Goal: Information Seeking & Learning: Learn about a topic

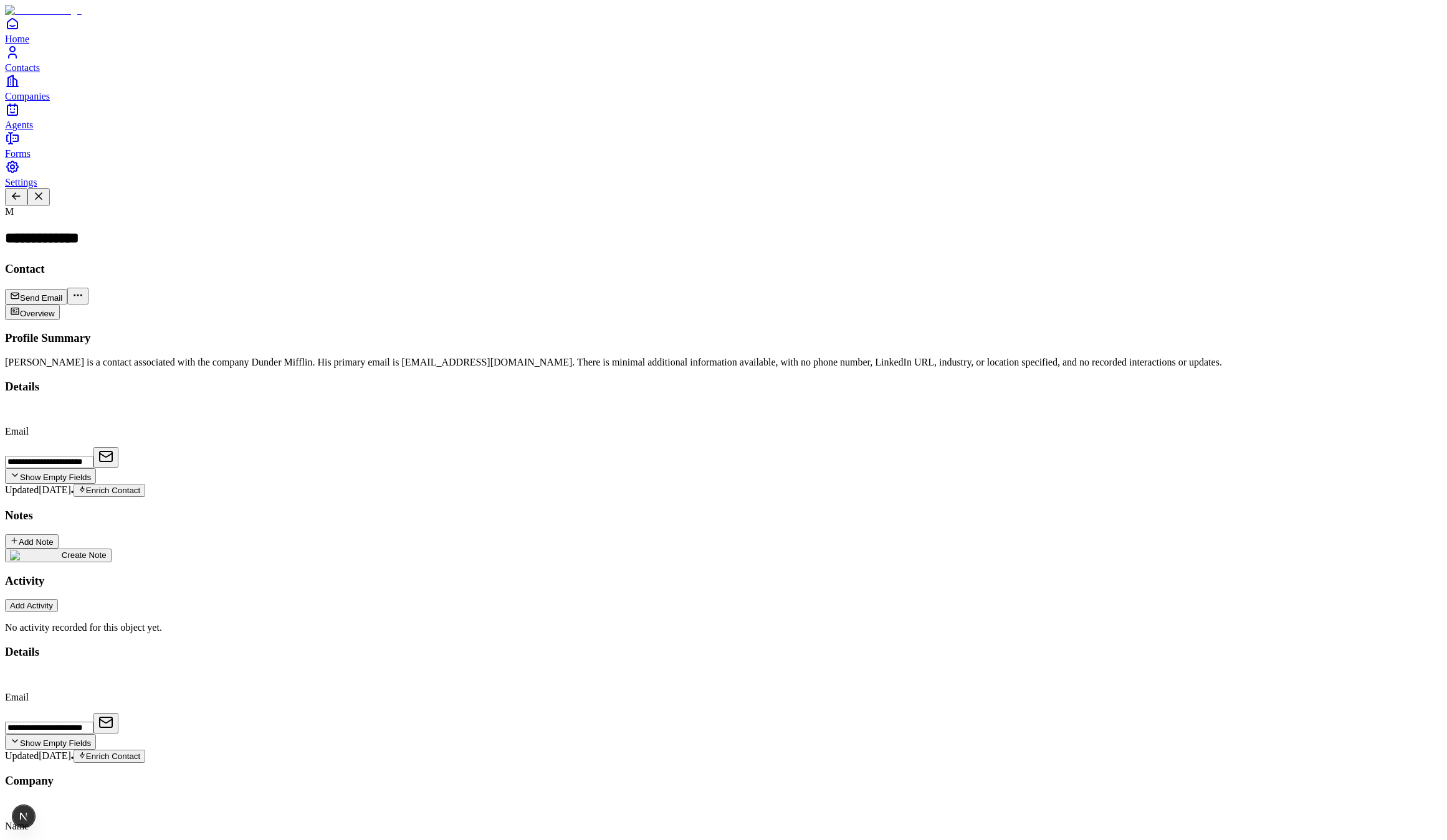
scroll to position [315, 0]
drag, startPoint x: 1105, startPoint y: 524, endPoint x: 1095, endPoint y: 525, distance: 10.0
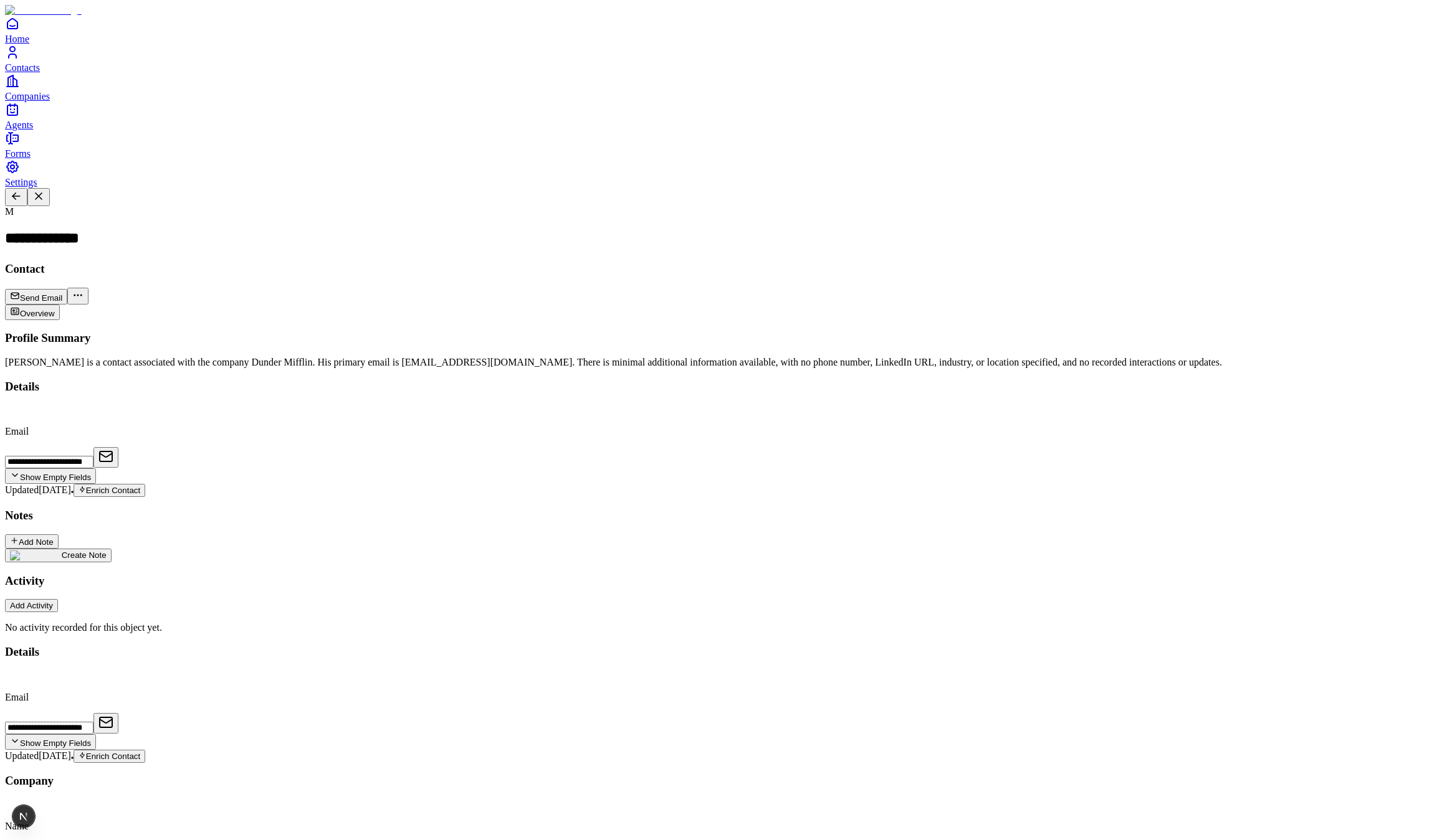
drag, startPoint x: 1135, startPoint y: 523, endPoint x: 1280, endPoint y: 547, distance: 147.0
drag, startPoint x: 1280, startPoint y: 547, endPoint x: 1283, endPoint y: 570, distance: 23.2
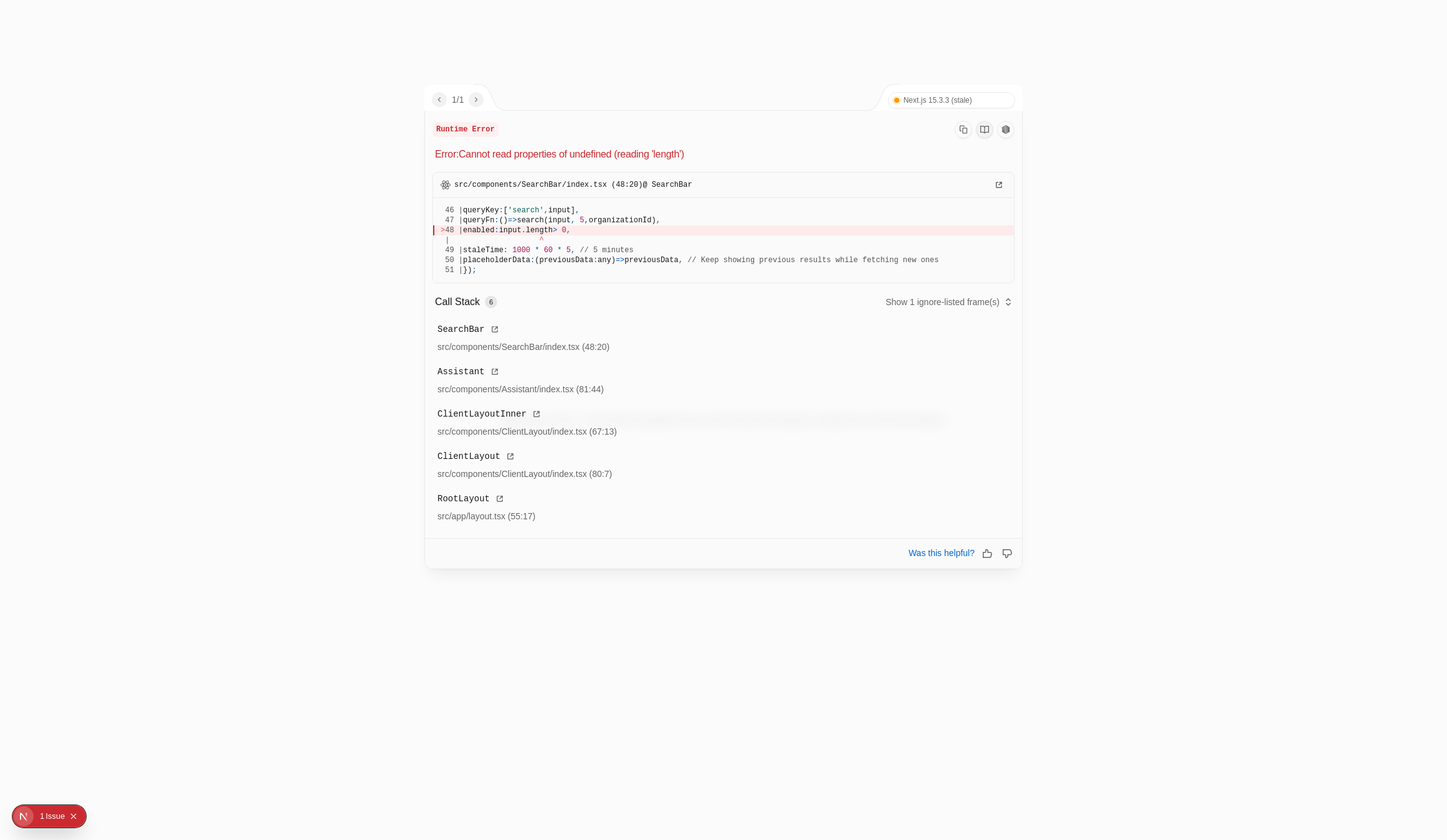
click at [201, 201] on div at bounding box center [723, 420] width 1447 height 840
click at [577, 188] on span "src/components/SearchBar/index.tsx (48:20) @ SearchBar" at bounding box center [574, 185] width 238 height 10
drag, startPoint x: 577, startPoint y: 188, endPoint x: 498, endPoint y: 184, distance: 79.1
click at [498, 184] on span "src/components/SearchBar/index.tsx (48:20) @ SearchBar" at bounding box center [574, 185] width 238 height 10
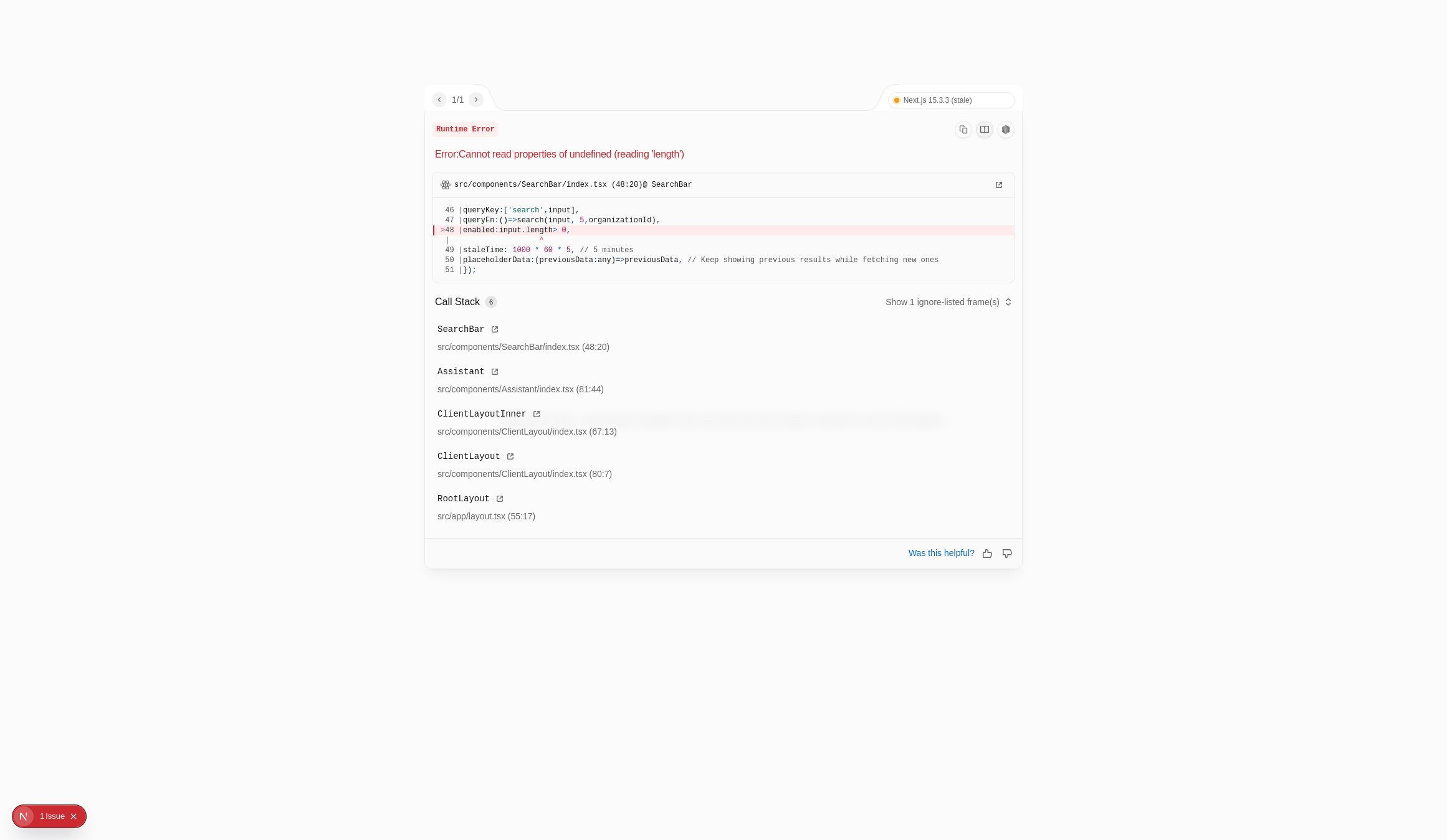
click at [498, 186] on span "src/components/SearchBar/index.tsx (48:20) @ SearchBar" at bounding box center [574, 185] width 238 height 10
drag, startPoint x: 605, startPoint y: 184, endPoint x: 458, endPoint y: 184, distance: 147.0
click at [458, 184] on span "src/components/SearchBar/index.tsx (48:20) @ SearchBar" at bounding box center [574, 185] width 238 height 10
drag, startPoint x: 607, startPoint y: 189, endPoint x: 469, endPoint y: 189, distance: 138.0
click at [469, 189] on p "src/components/SearchBar/index.tsx (48:20) @ SearchBar" at bounding box center [723, 184] width 581 height 25
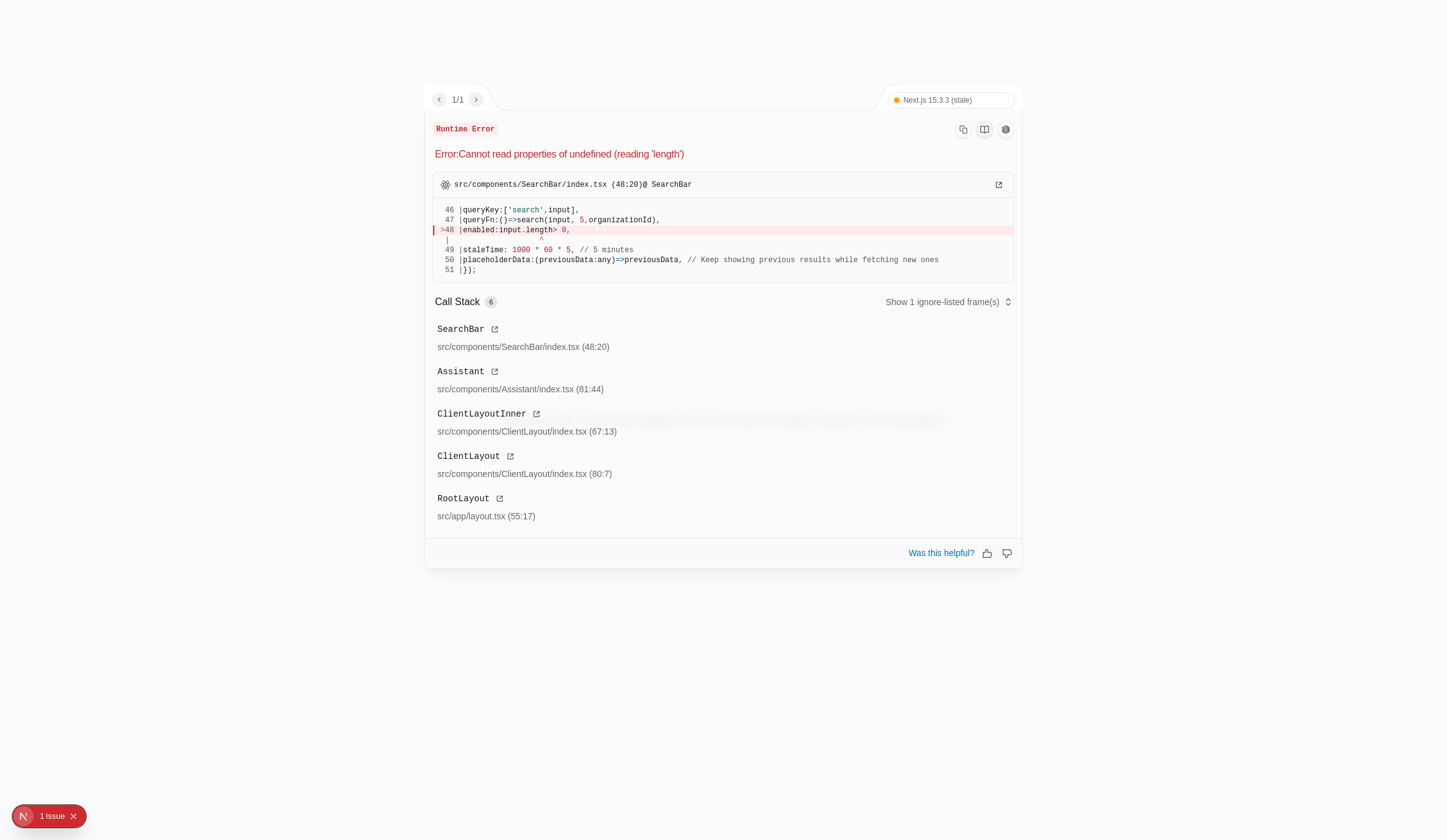
drag, startPoint x: 460, startPoint y: 186, endPoint x: 467, endPoint y: 188, distance: 7.3
click at [467, 188] on span "src/components/SearchBar/index.tsx (48:20) @ SearchBar" at bounding box center [574, 185] width 238 height 10
click at [458, 187] on span "src/components/SearchBar/index.tsx (48:20) @ SearchBar" at bounding box center [574, 185] width 238 height 10
drag, startPoint x: 458, startPoint y: 187, endPoint x: 596, endPoint y: 187, distance: 138.0
click at [596, 187] on span "src/components/SearchBar/index.tsx (48:20) @ SearchBar" at bounding box center [574, 185] width 238 height 10
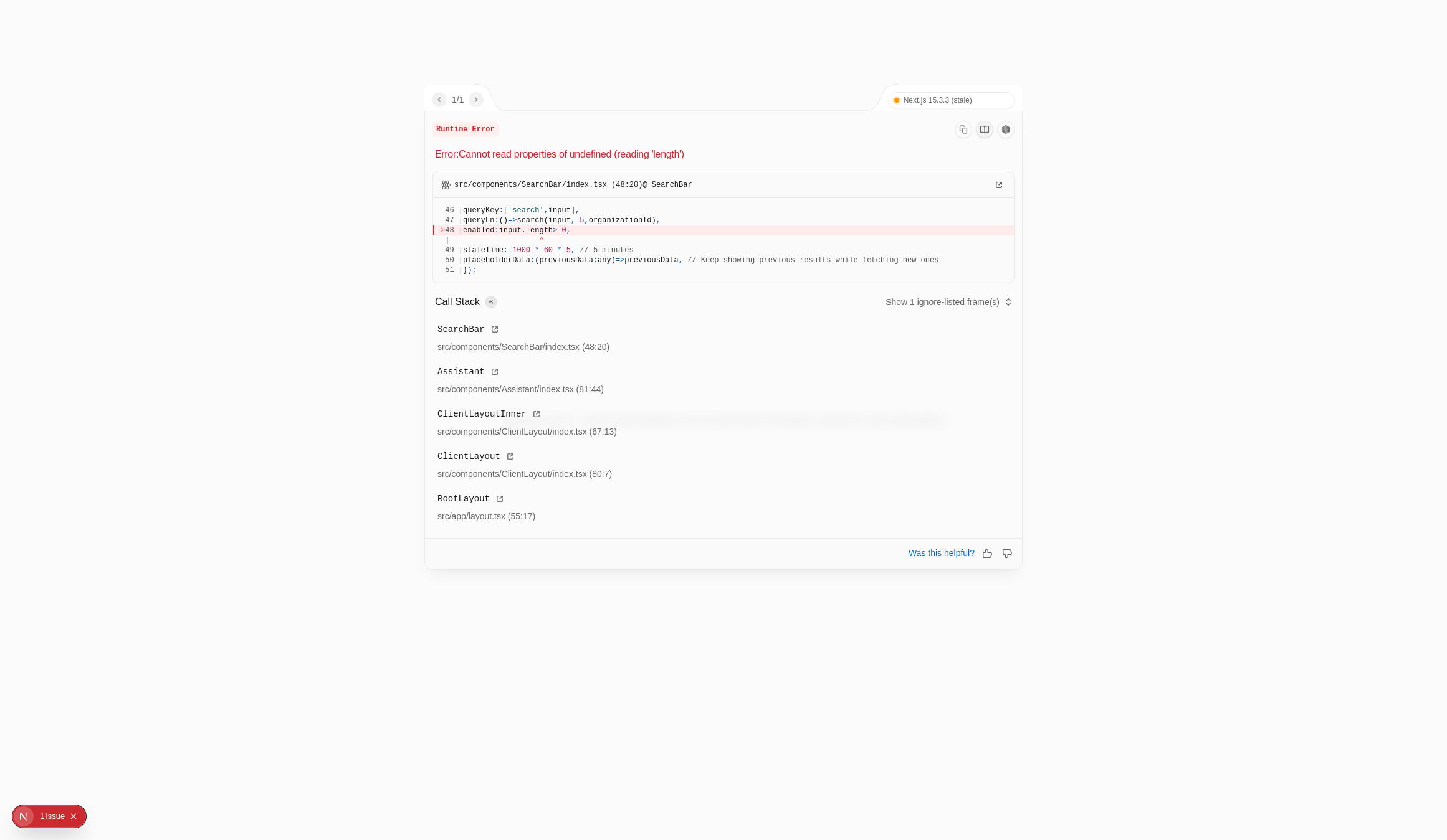
click at [494, 230] on span "enabled" at bounding box center [478, 231] width 31 height 9
drag, startPoint x: 508, startPoint y: 230, endPoint x: 605, endPoint y: 229, distance: 97.0
click at [605, 229] on div "> 48 | enabled : input . length > 0 ," at bounding box center [723, 231] width 566 height 10
